Goal: Find specific page/section: Find specific page/section

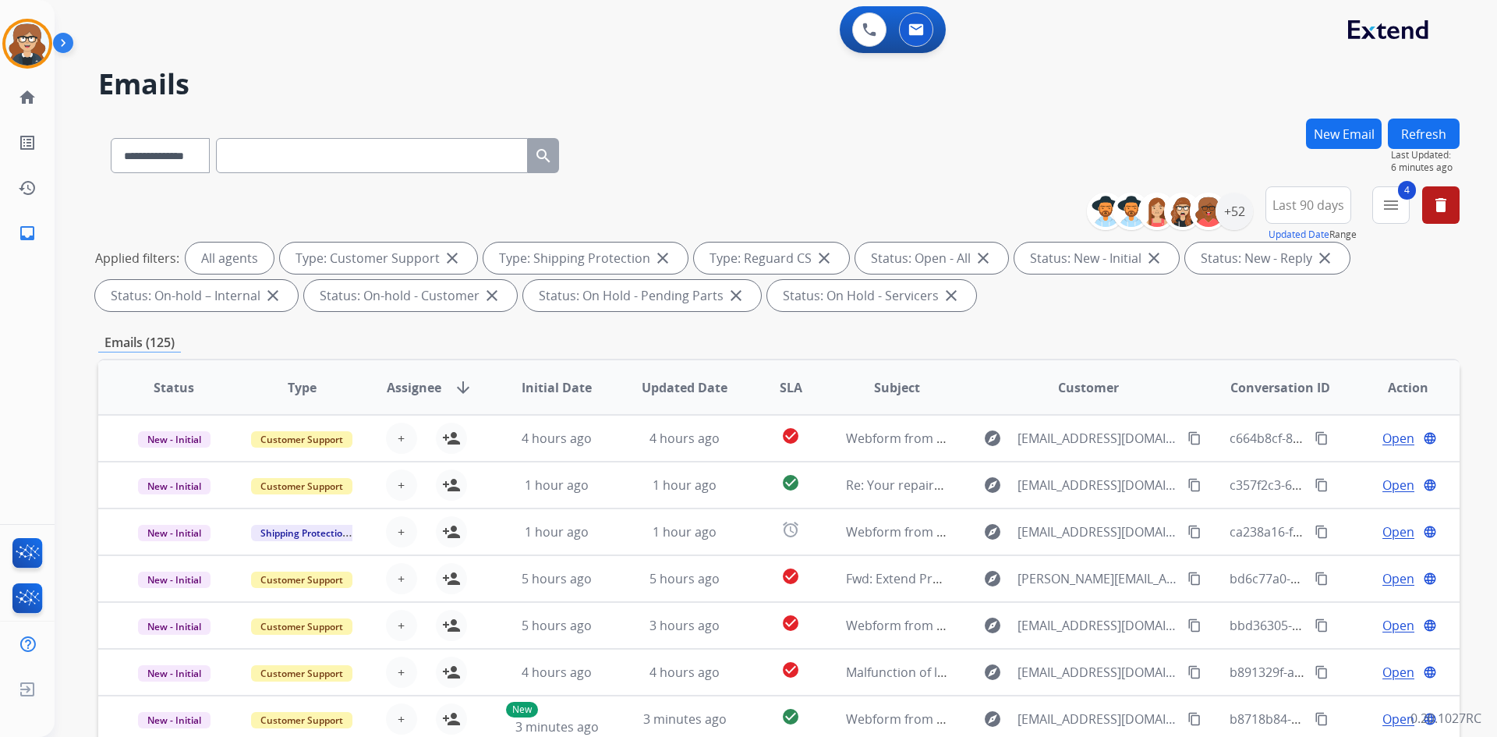
select select "**********"
select select "*"
